Goal: Find specific page/section: Find specific page/section

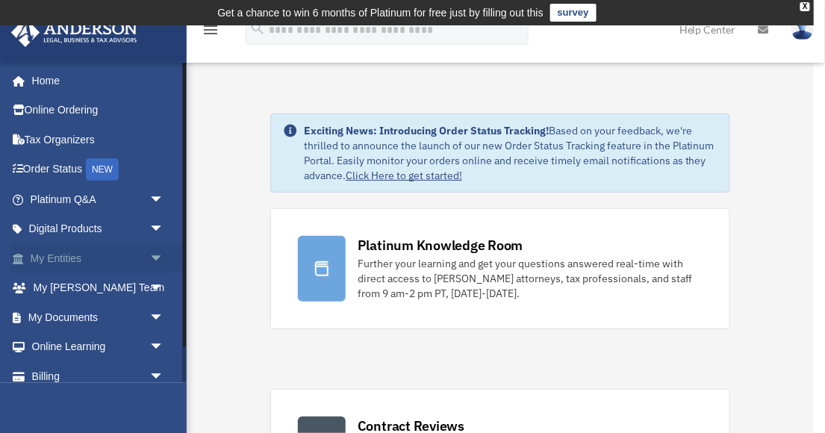
click at [77, 251] on link "My Entities arrow_drop_down" at bounding box center [98, 258] width 176 height 30
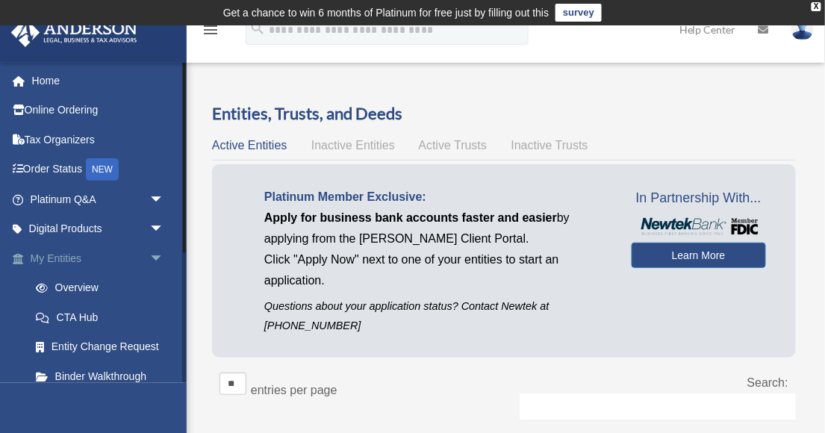
click at [149, 259] on span "arrow_drop_down" at bounding box center [164, 258] width 30 height 31
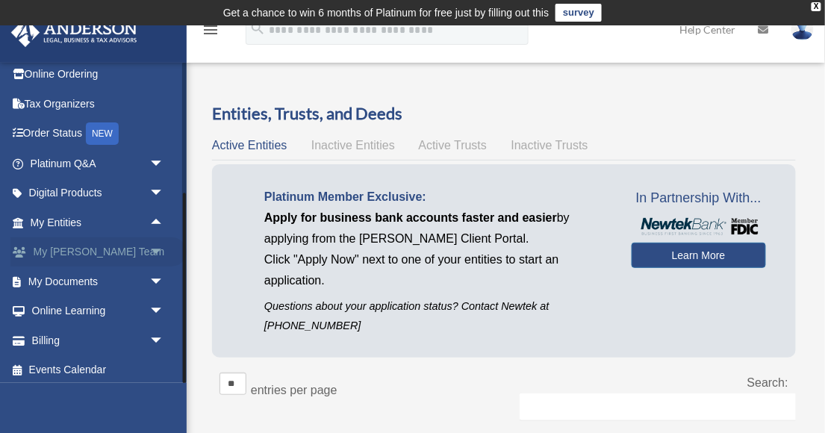
scroll to position [40, 0]
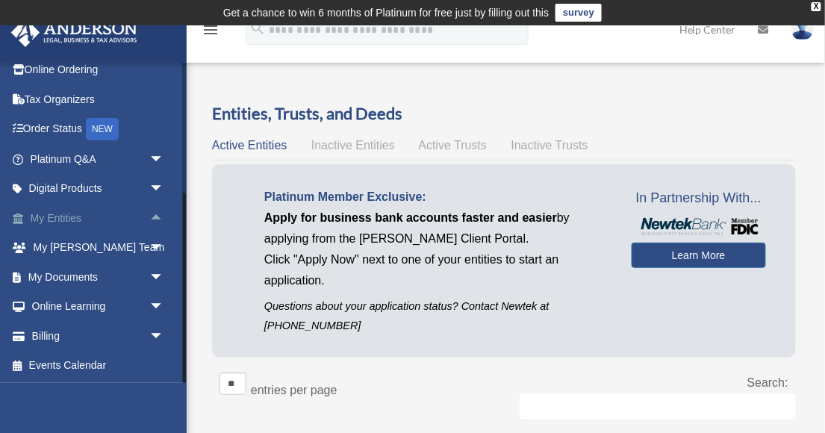
click at [161, 223] on span "arrow_drop_up" at bounding box center [164, 218] width 30 height 31
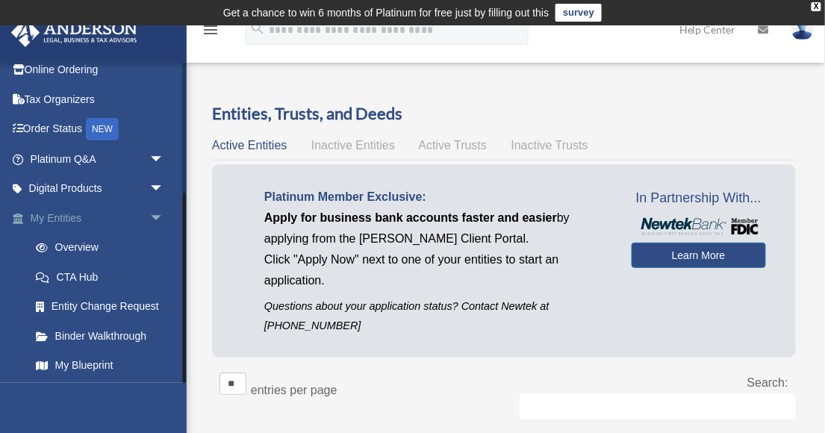
click at [160, 222] on span "arrow_drop_down" at bounding box center [164, 218] width 30 height 31
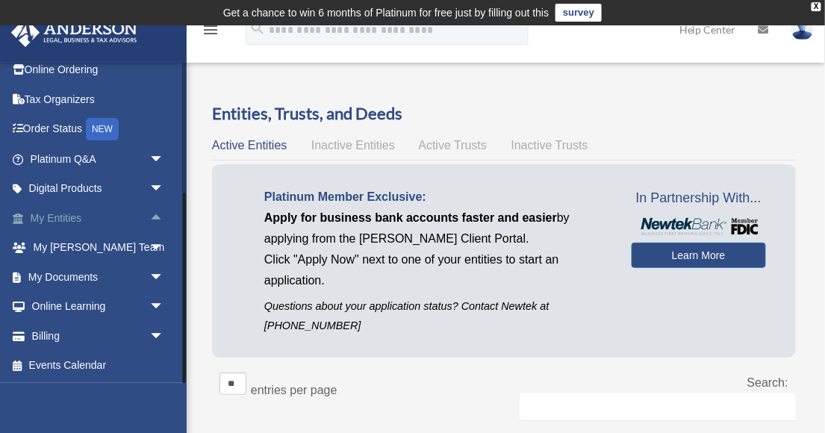
click at [160, 222] on span "arrow_drop_up" at bounding box center [164, 218] width 30 height 31
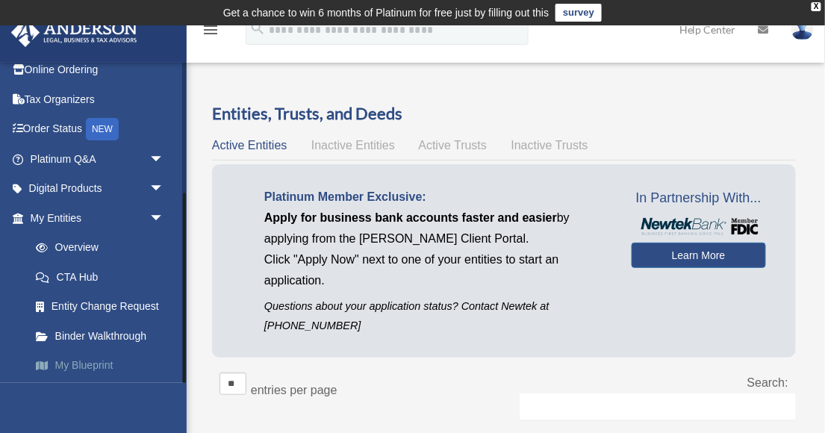
click at [80, 358] on link "My Blueprint" at bounding box center [104, 366] width 166 height 30
click at [98, 367] on link "My Blueprint" at bounding box center [104, 366] width 166 height 30
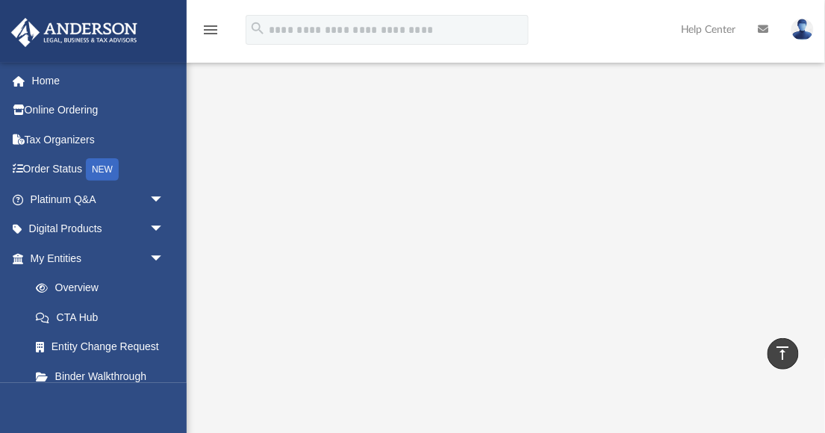
scroll to position [212, 0]
